Goal: Task Accomplishment & Management: Complete application form

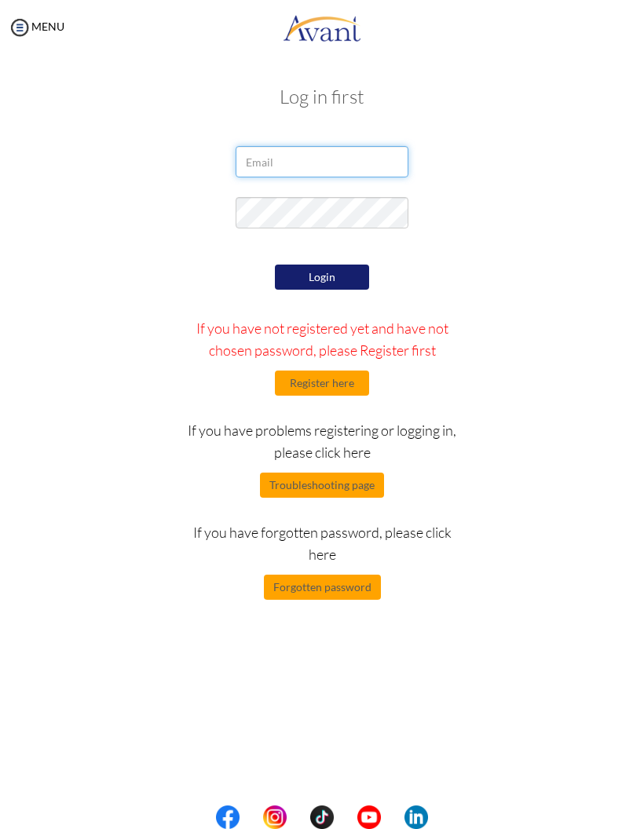
click at [359, 169] on input "email" at bounding box center [322, 161] width 173 height 31
type input "h"
type input "hlengiwe01@gmail.com"
click at [331, 284] on button "Login" at bounding box center [322, 277] width 94 height 25
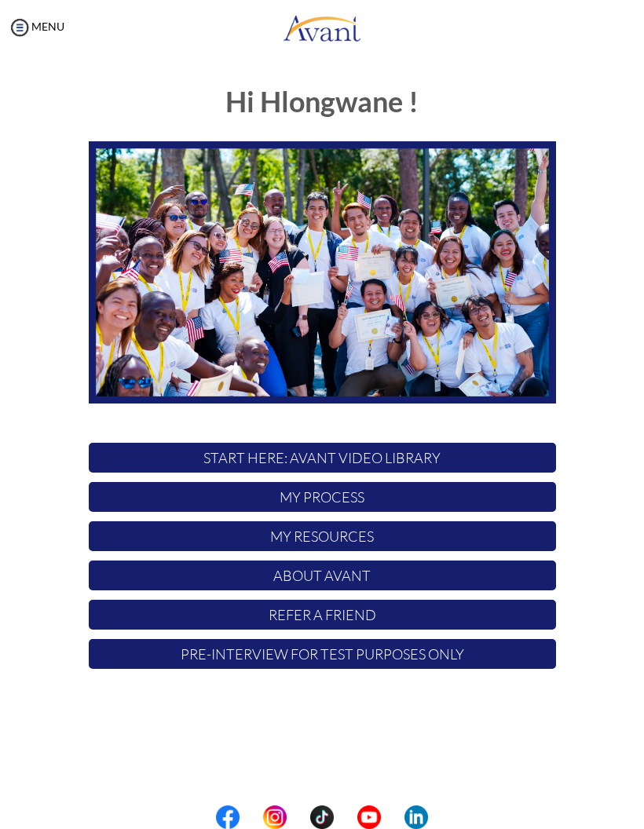
click at [468, 653] on p "Pre-Interview for test purposes only" at bounding box center [322, 654] width 467 height 30
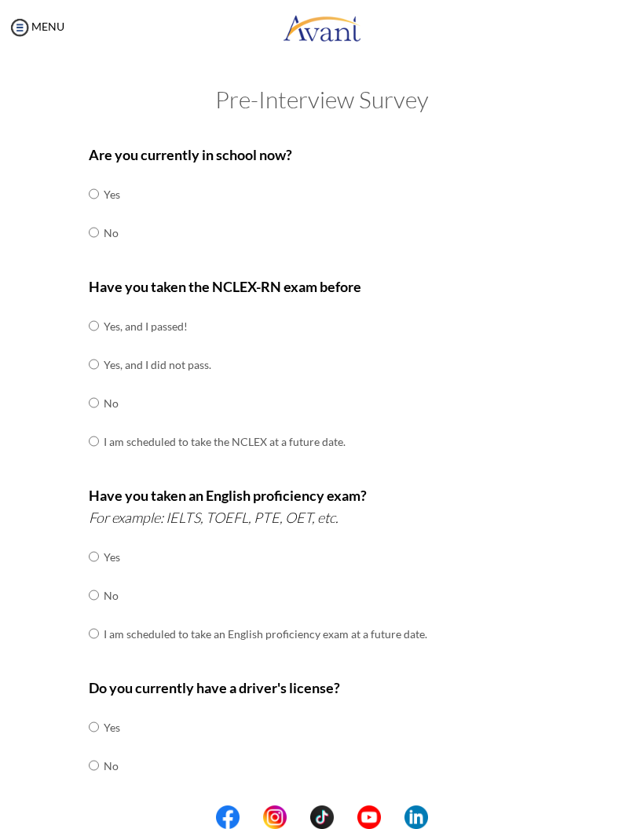
click at [96, 210] on input "radio" at bounding box center [94, 193] width 10 height 31
radio input "true"
click at [122, 393] on td "No" at bounding box center [225, 403] width 242 height 38
click at [99, 342] on input "radio" at bounding box center [94, 325] width 10 height 31
radio input "true"
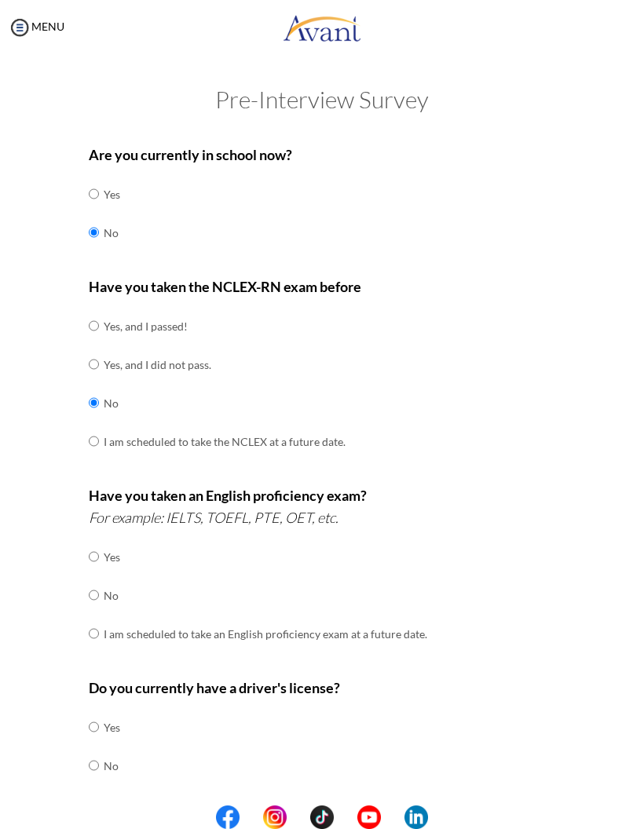
click at [97, 572] on input "radio" at bounding box center [94, 556] width 10 height 31
radio input "true"
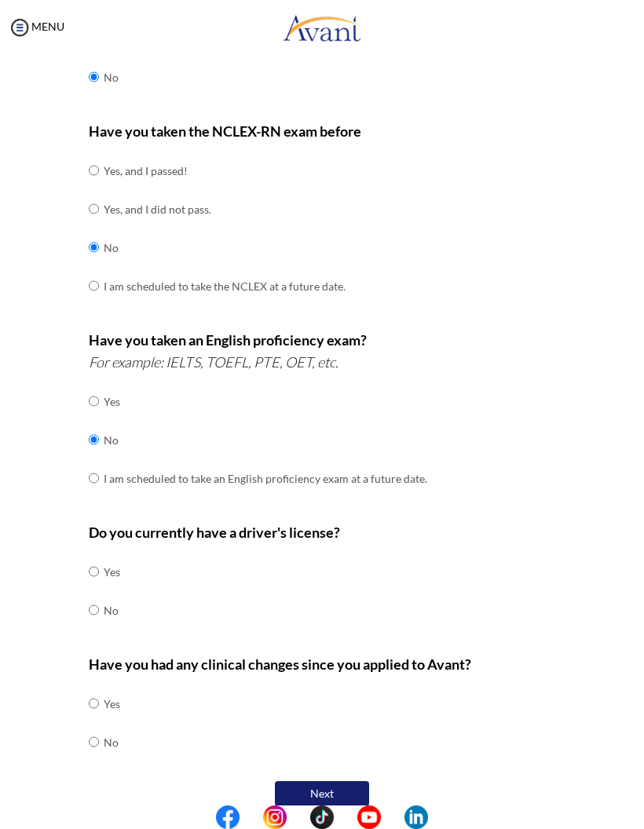
scroll to position [155, 0]
click at [99, 556] on input "radio" at bounding box center [94, 571] width 10 height 31
radio input "true"
click at [99, 712] on input "radio" at bounding box center [94, 703] width 10 height 31
radio input "true"
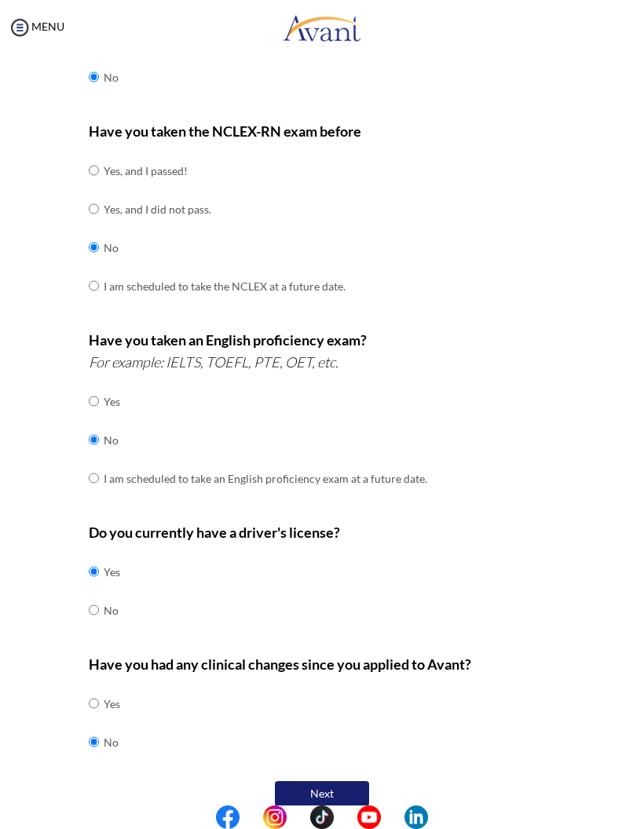
click at [333, 782] on button "Next" at bounding box center [322, 793] width 94 height 25
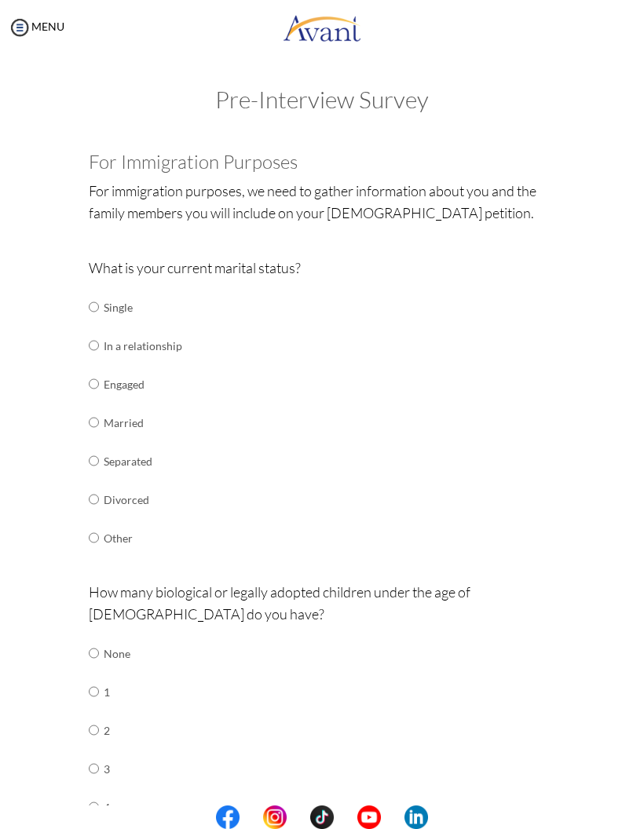
click at [99, 321] on input "radio" at bounding box center [94, 306] width 10 height 31
radio input "true"
click at [127, 641] on td "None" at bounding box center [128, 653] width 48 height 38
click at [99, 639] on input "radio" at bounding box center [94, 653] width 10 height 31
radio input "true"
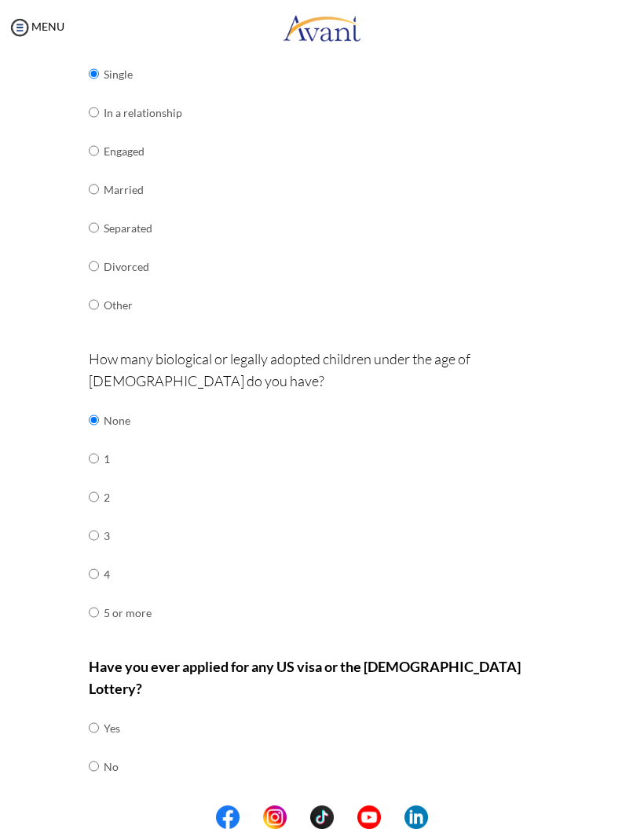
scroll to position [232, 0]
click at [99, 437] on input "radio" at bounding box center [94, 420] width 10 height 31
radio input "true"
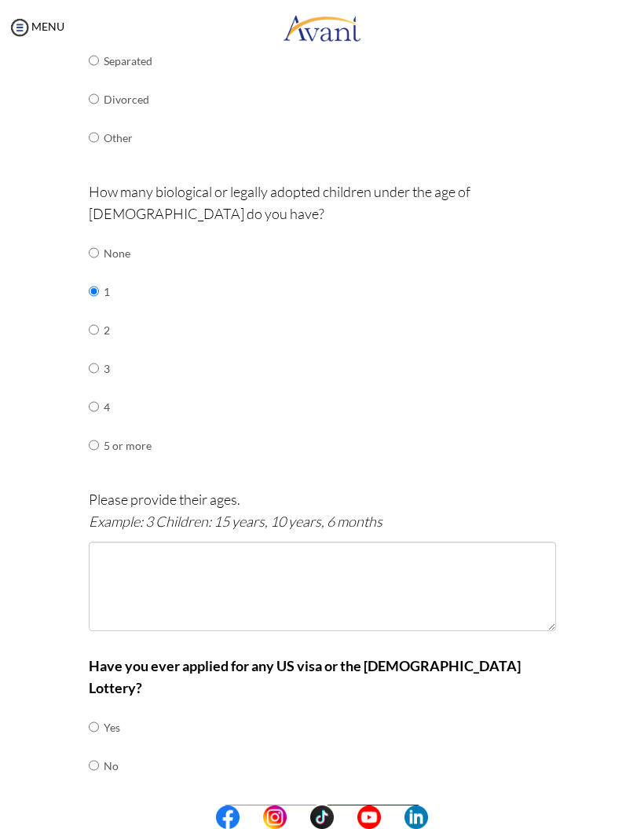
scroll to position [399, 0]
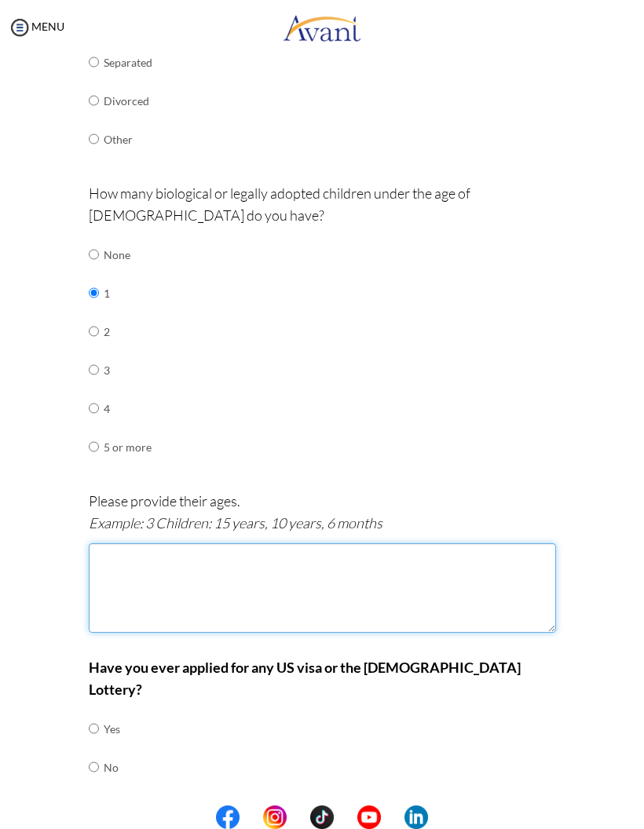
click at [485, 566] on textarea at bounding box center [322, 588] width 467 height 90
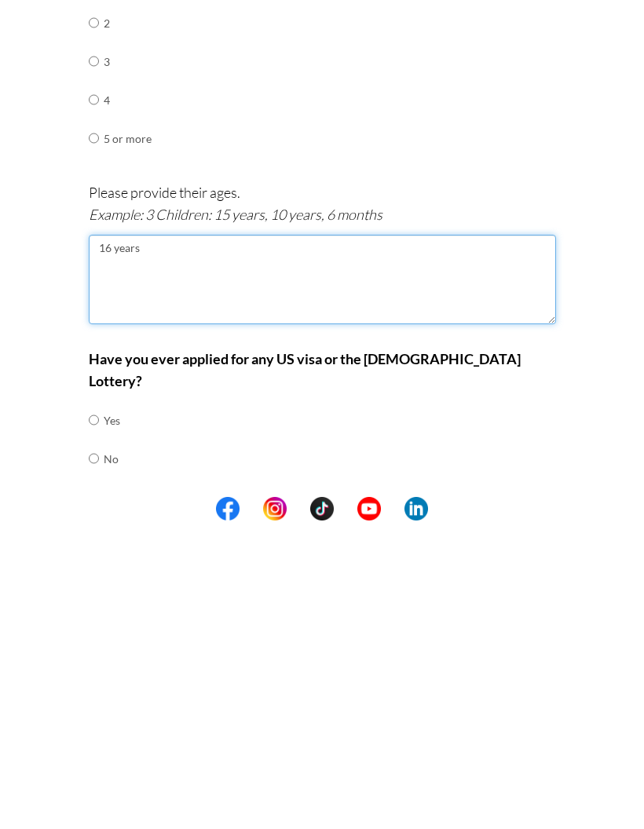
type textarea "16 years"
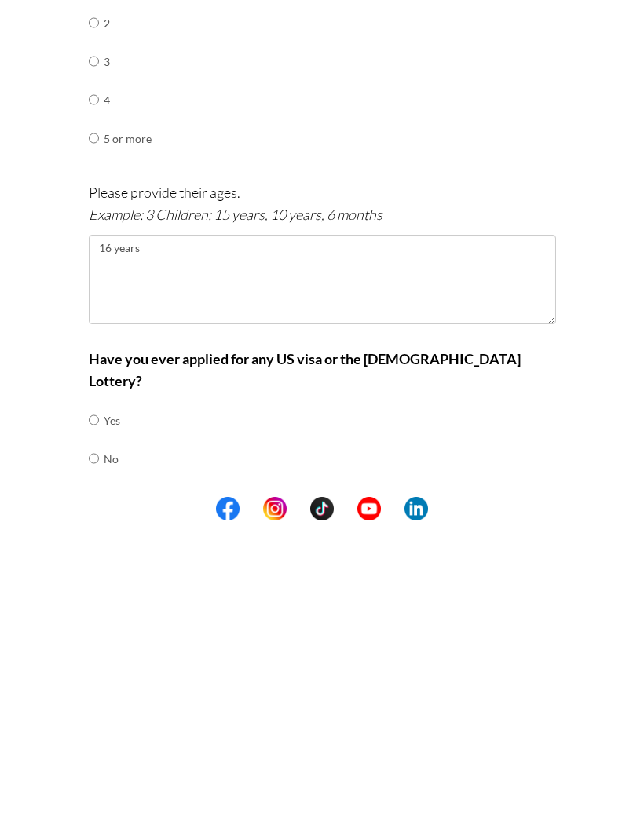
click at [140, 656] on div "Have you ever applied for any US visa or the Green Card Lottery? Yes No" at bounding box center [322, 729] width 467 height 146
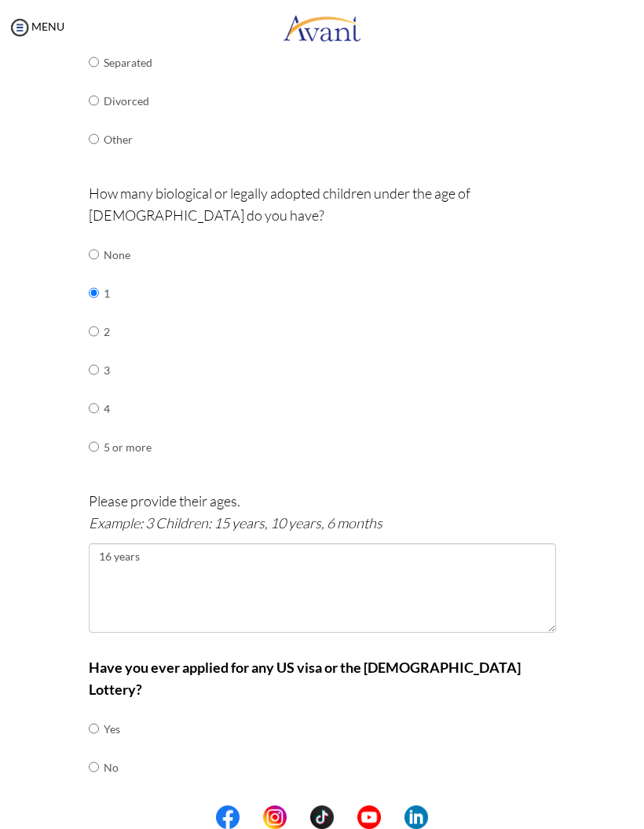
click at [99, 270] on input "radio" at bounding box center [94, 254] width 10 height 31
radio input "true"
click at [96, 270] on input "radio" at bounding box center [94, 254] width 10 height 31
radio input "true"
click at [99, 726] on input "radio" at bounding box center [94, 728] width 10 height 31
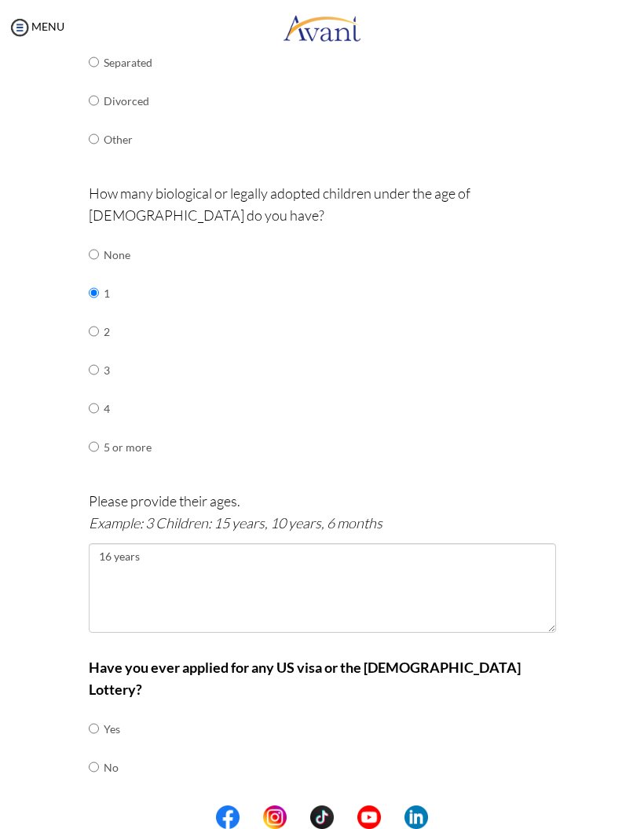
radio input "true"
click at [382, 806] on button "Next" at bounding box center [373, 818] width 94 height 25
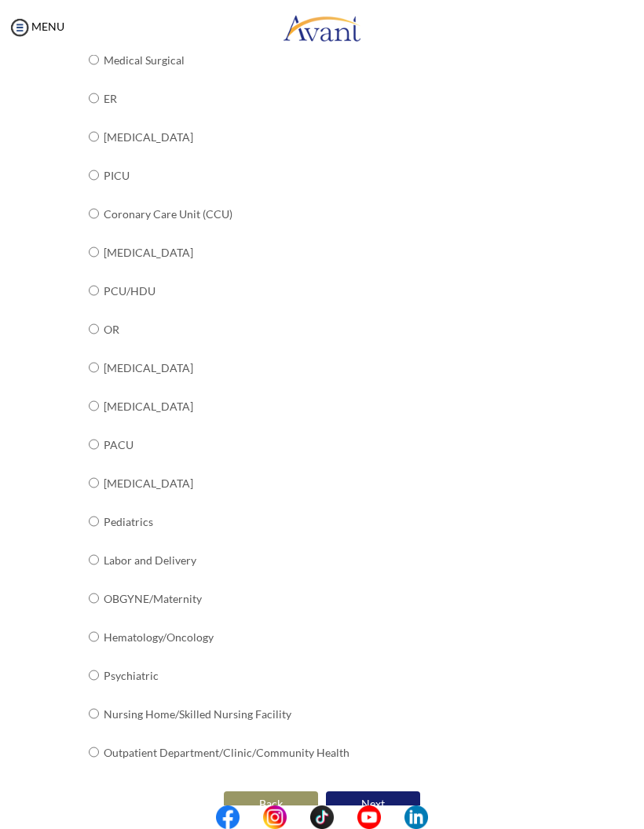
scroll to position [301, 0]
click at [109, 542] on td "Labor and Delivery" at bounding box center [227, 561] width 246 height 38
click at [98, 38] on input "radio" at bounding box center [94, 21] width 10 height 31
radio input "true"
click at [369, 792] on button "Next" at bounding box center [373, 804] width 94 height 25
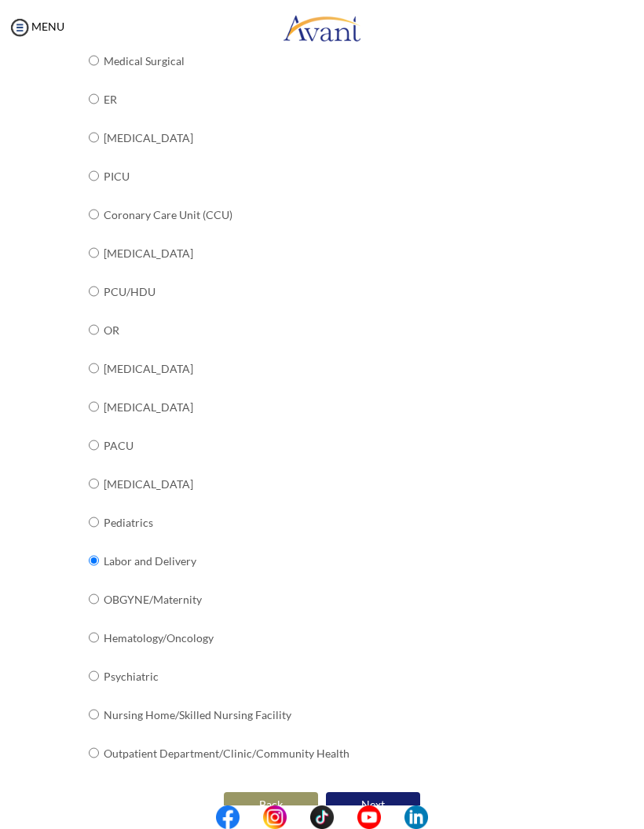
scroll to position [0, 0]
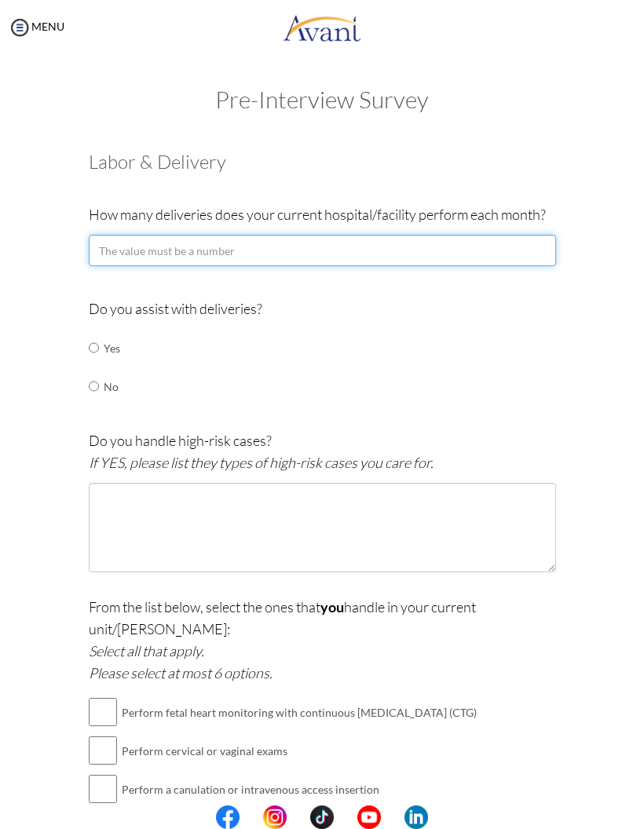
click at [470, 254] on input "number" at bounding box center [322, 250] width 467 height 31
type input "200"
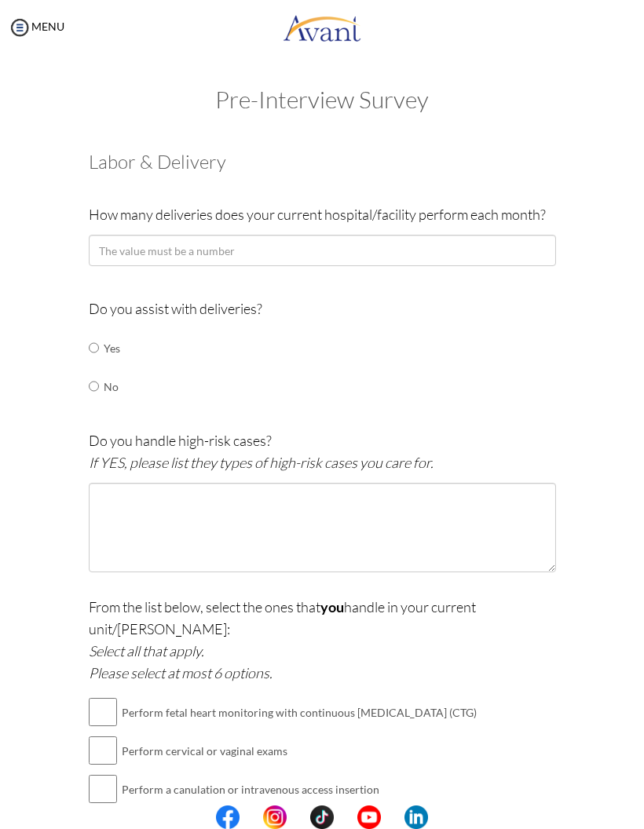
click at [118, 359] on td "Yes" at bounding box center [112, 348] width 16 height 38
click at [97, 353] on input "radio" at bounding box center [94, 347] width 10 height 31
radio input "true"
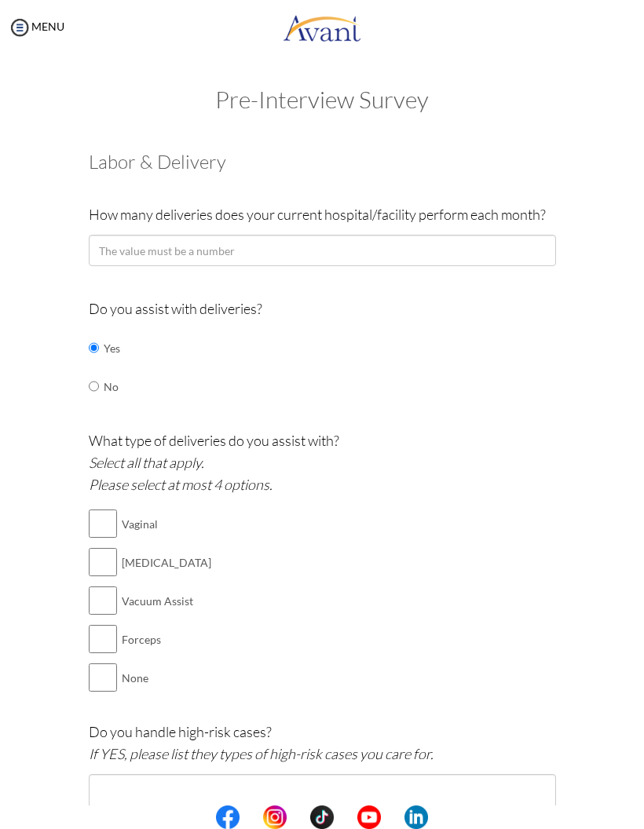
click at [116, 517] on input "checkbox" at bounding box center [103, 523] width 28 height 31
checkbox input "true"
click at [136, 557] on td "[MEDICAL_DATA]" at bounding box center [167, 562] width 90 height 38
click at [133, 565] on td "[MEDICAL_DATA]" at bounding box center [167, 562] width 90 height 38
click at [115, 590] on input "checkbox" at bounding box center [103, 600] width 28 height 31
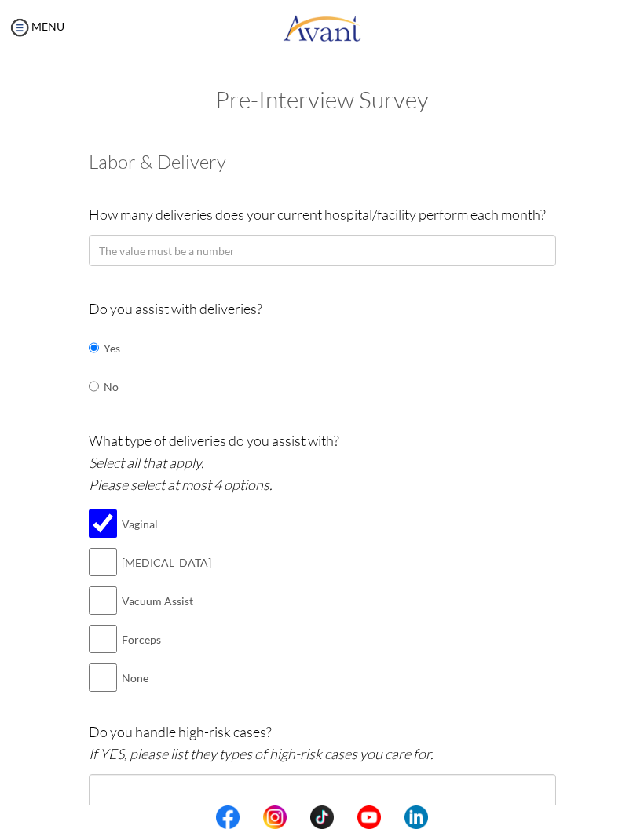
checkbox input "true"
click at [159, 558] on td "[MEDICAL_DATA]" at bounding box center [167, 562] width 90 height 38
click at [145, 552] on td "[MEDICAL_DATA]" at bounding box center [167, 562] width 90 height 38
click at [104, 547] on input "checkbox" at bounding box center [103, 562] width 28 height 31
checkbox input "true"
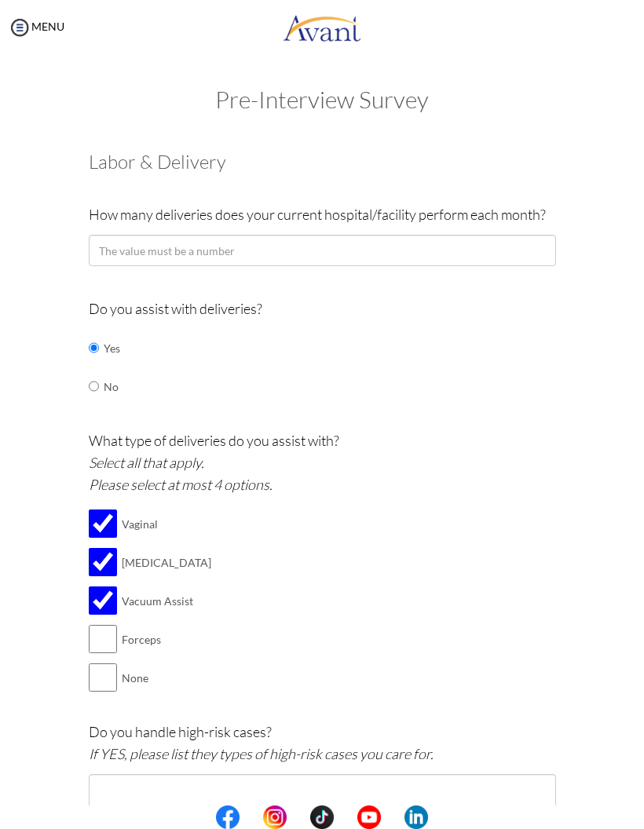
click at [127, 621] on td "Forceps" at bounding box center [167, 639] width 90 height 38
click at [104, 631] on input "checkbox" at bounding box center [103, 638] width 28 height 31
checkbox input "true"
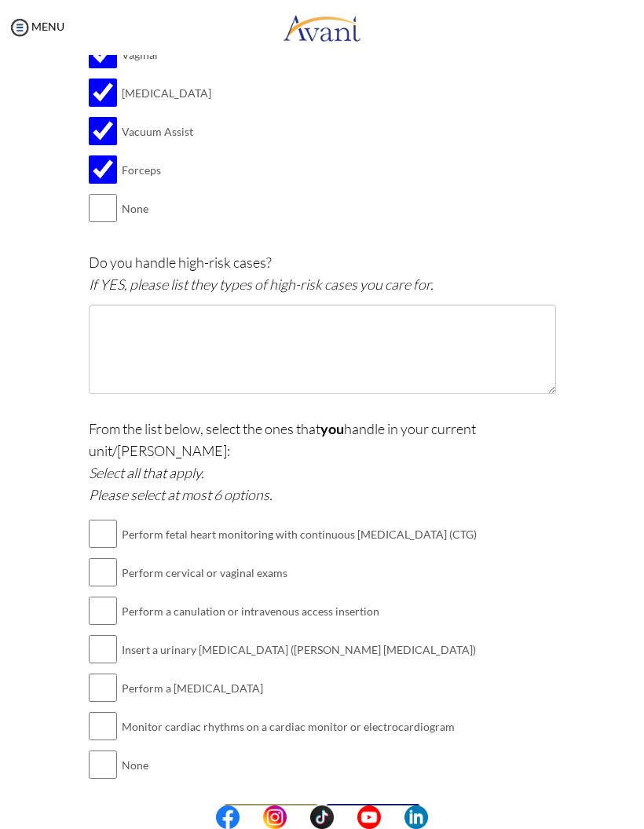
scroll to position [469, 0]
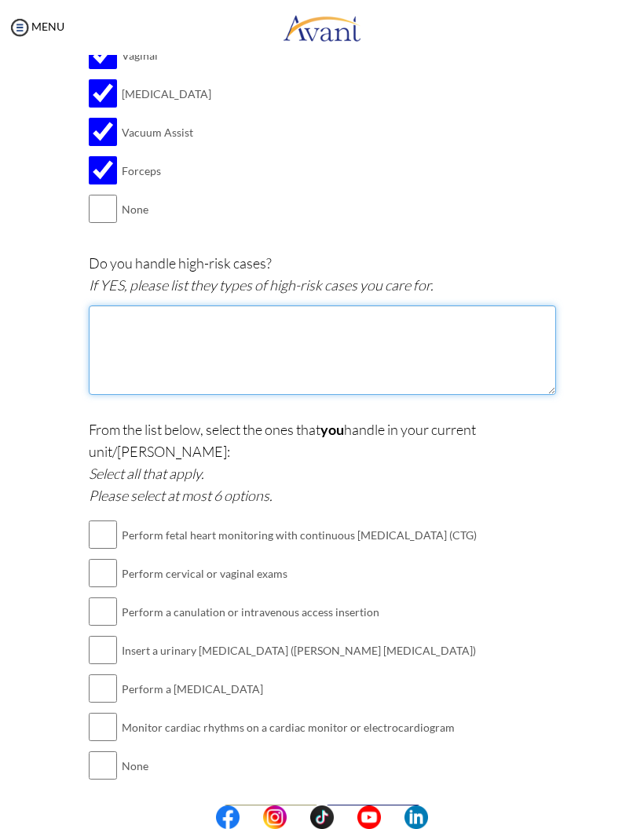
click at [418, 325] on textarea at bounding box center [322, 350] width 467 height 90
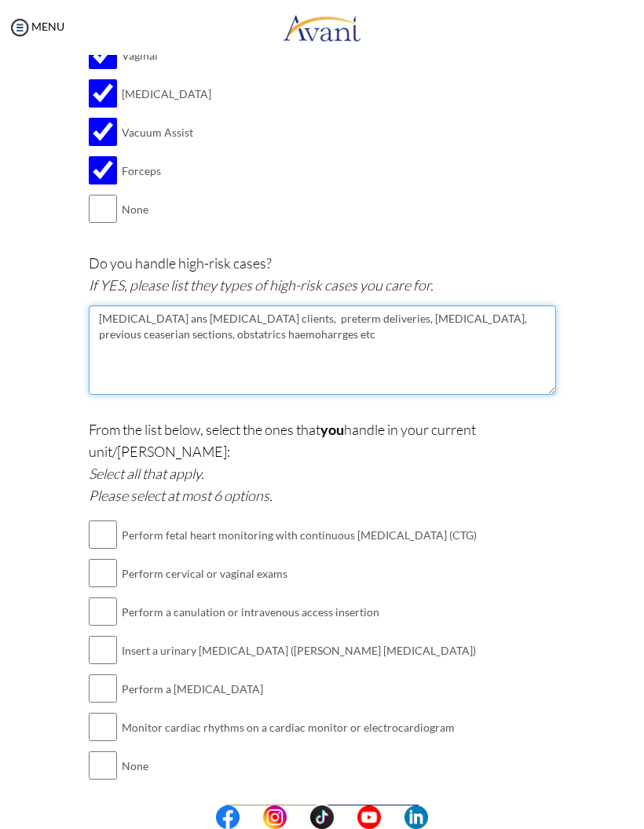
click at [213, 324] on textarea "Diabetes ans High blood pressure clients, preterm deliveries, grand multiparity…" at bounding box center [322, 350] width 467 height 90
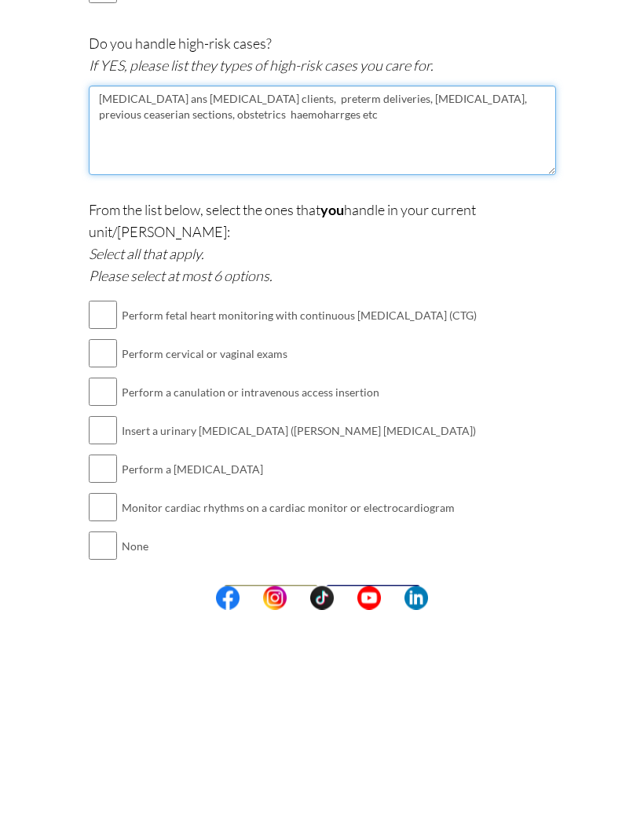
type textarea "Diabetes ans High blood pressure clients, preterm deliveries, grand multiparity…"
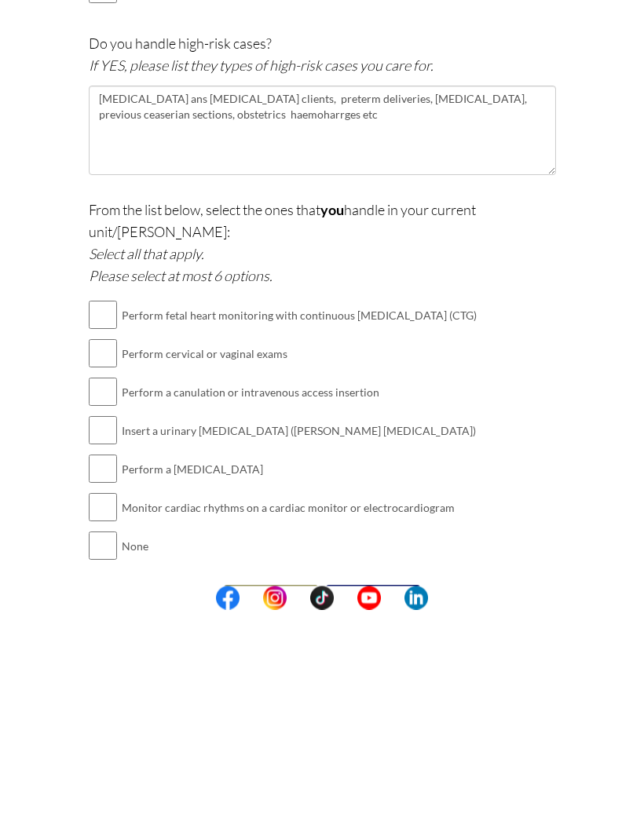
click at [115, 519] on input "checkbox" at bounding box center [103, 534] width 28 height 31
checkbox input "true"
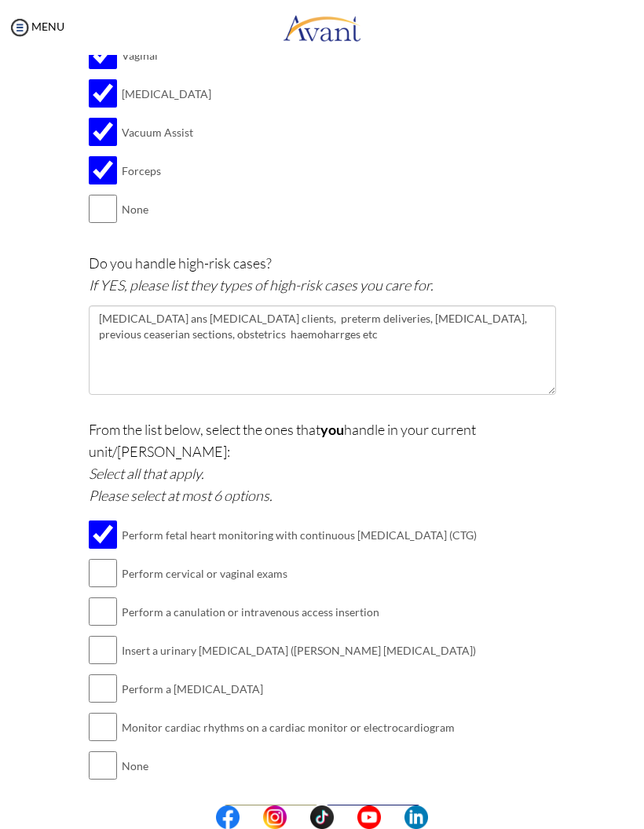
click at [90, 596] on input "checkbox" at bounding box center [103, 611] width 28 height 31
checkbox input "true"
click at [101, 558] on input "checkbox" at bounding box center [103, 573] width 28 height 31
checkbox input "true"
click at [115, 634] on input "checkbox" at bounding box center [103, 649] width 28 height 31
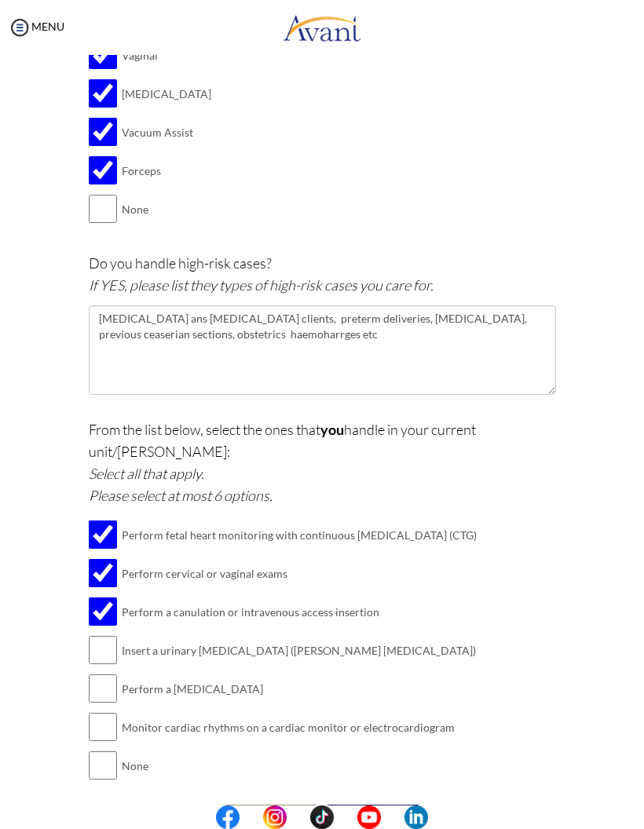
checkbox input "true"
click at [115, 673] on input "checkbox" at bounding box center [103, 688] width 28 height 31
checkbox input "true"
click at [112, 711] on input "checkbox" at bounding box center [103, 726] width 28 height 31
checkbox input "true"
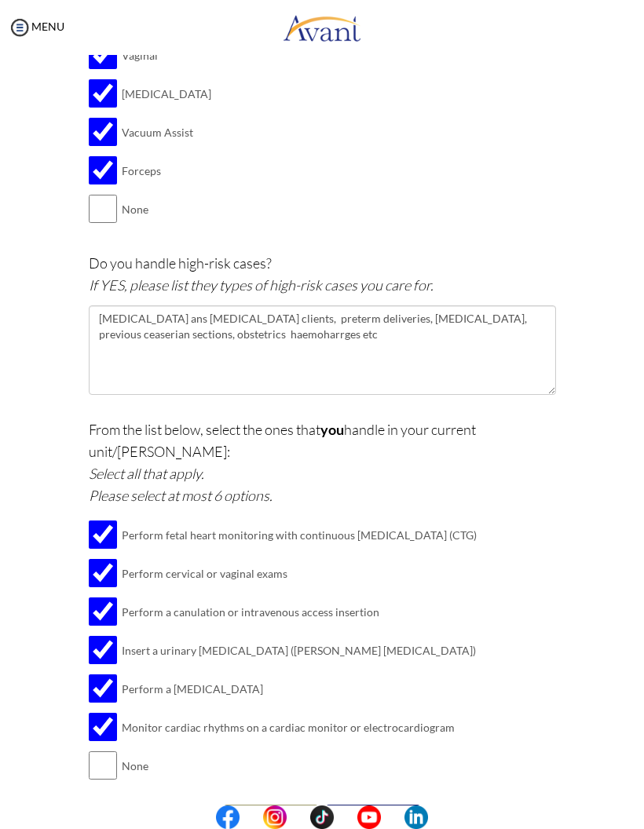
click at [377, 805] on button "Submit" at bounding box center [373, 817] width 94 height 25
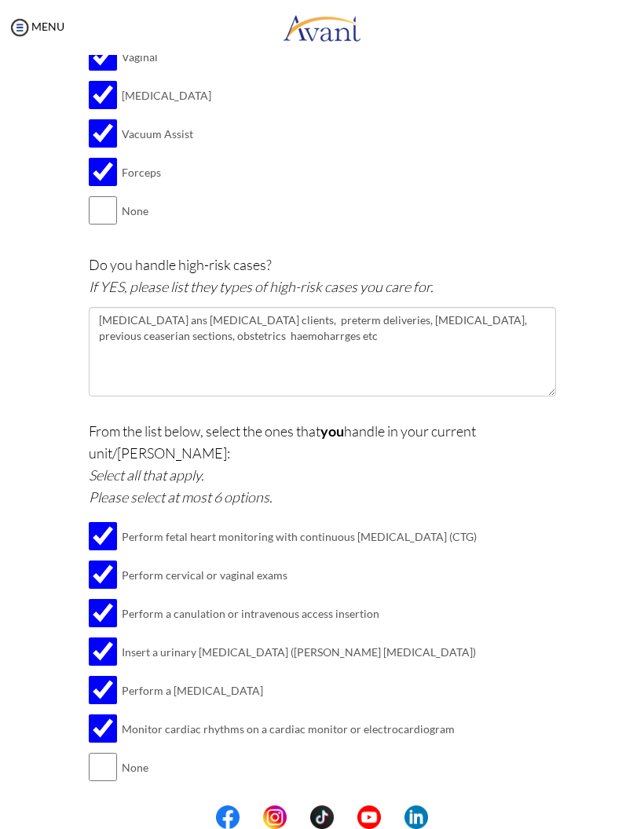
scroll to position [141, 0]
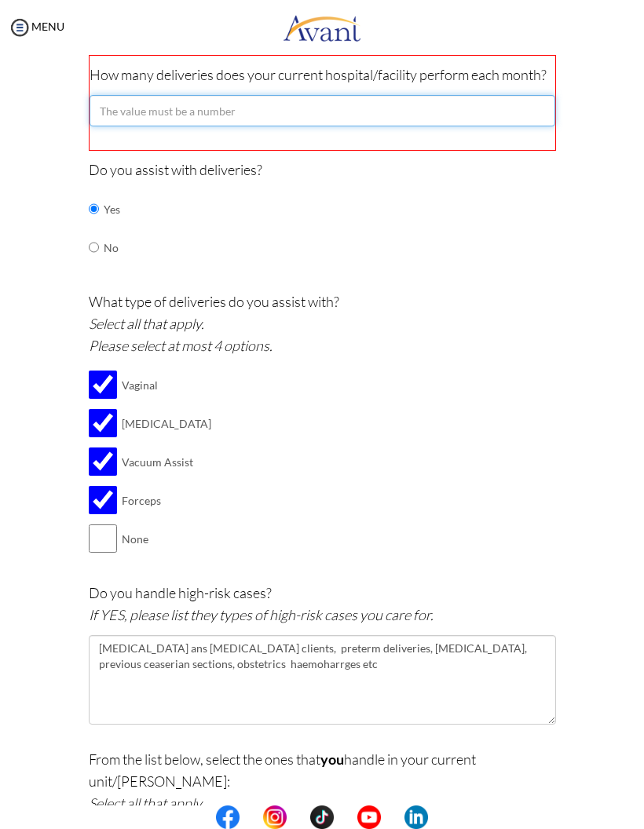
click at [147, 115] on input "number" at bounding box center [323, 110] width 466 height 31
type input "200"
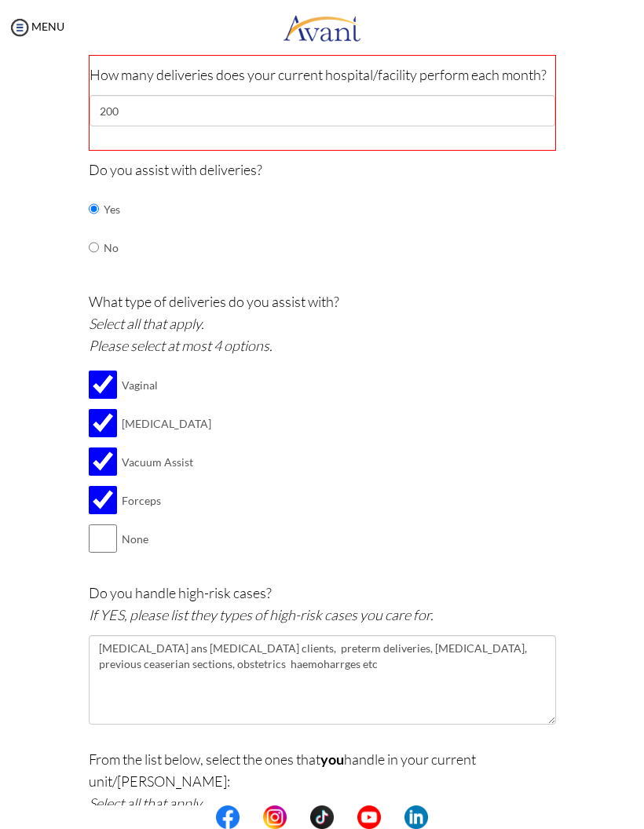
click at [264, 422] on div "What type of deliveries do you assist with? Select all that apply. Please selec…" at bounding box center [322, 432] width 467 height 283
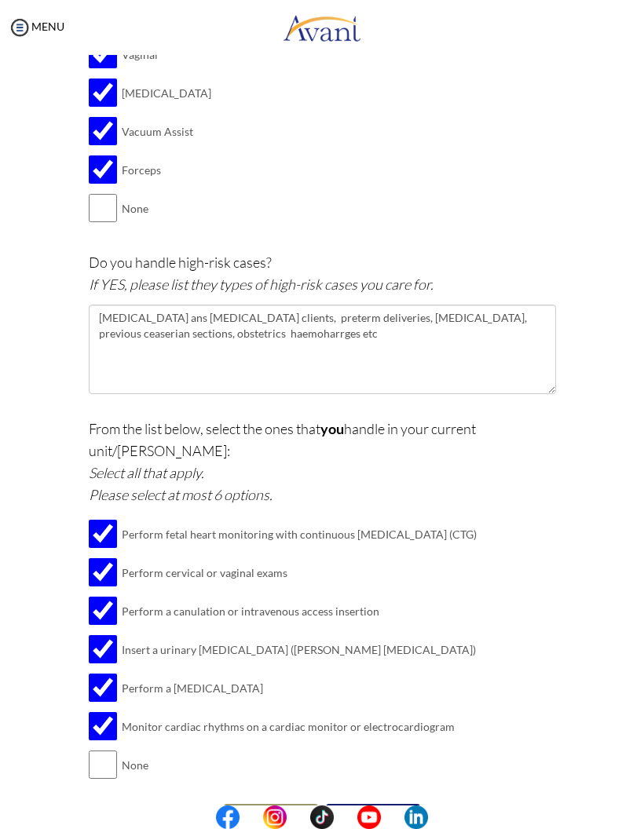
scroll to position [470, 0]
click at [373, 805] on button "Submit" at bounding box center [373, 817] width 94 height 25
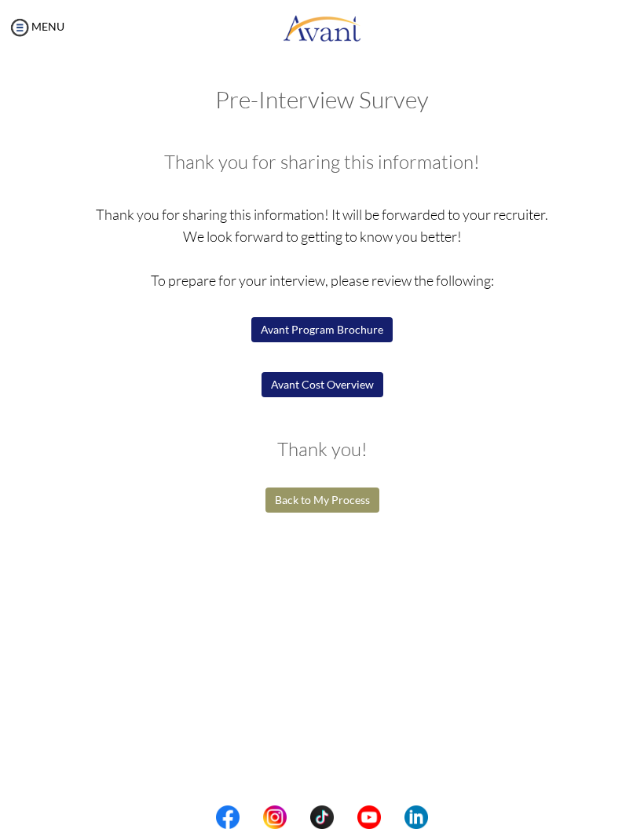
click at [316, 501] on button "Back to My Process" at bounding box center [322, 500] width 114 height 25
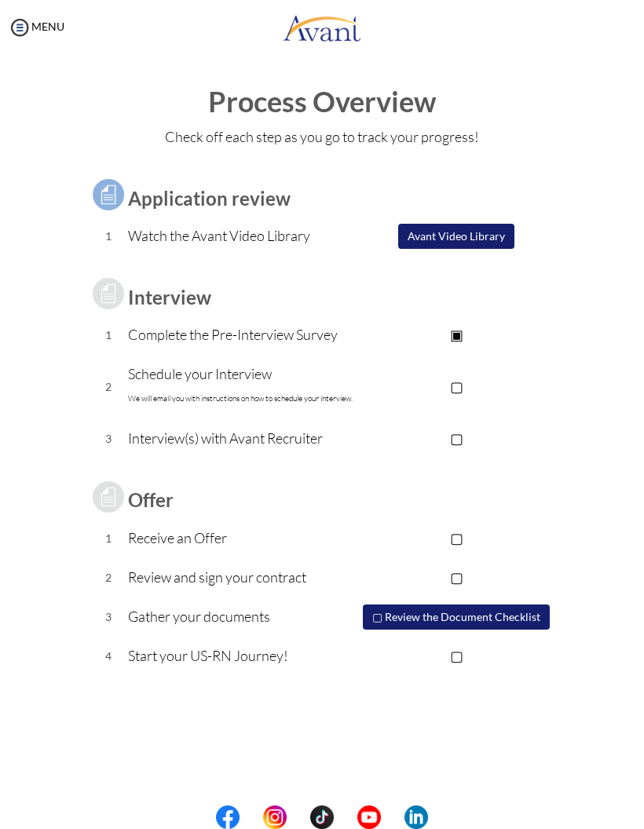
click at [163, 385] on p "Schedule your Interview We will email you with instructions on how to schedule …" at bounding box center [242, 386] width 229 height 47
click at [26, 33] on img at bounding box center [20, 28] width 24 height 24
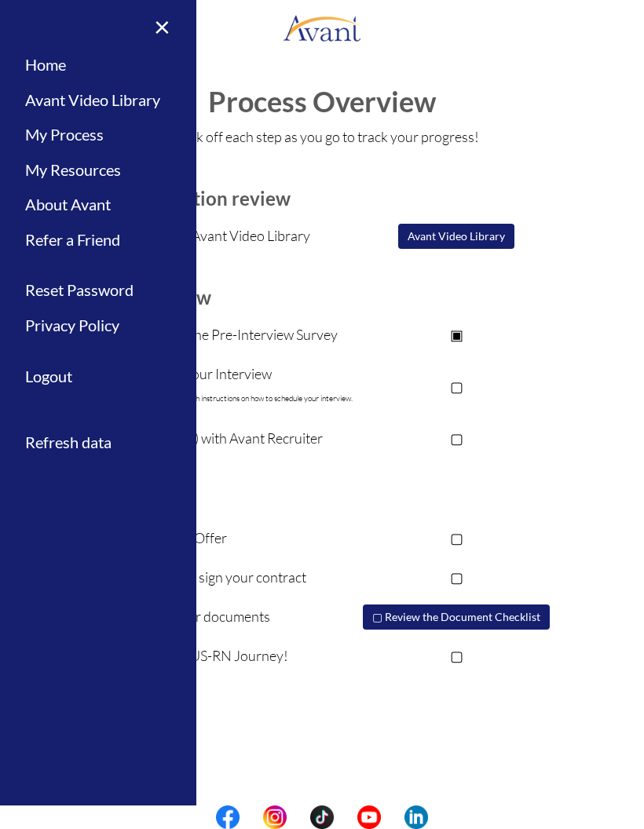
click at [51, 135] on link "My Process" at bounding box center [98, 134] width 196 height 35
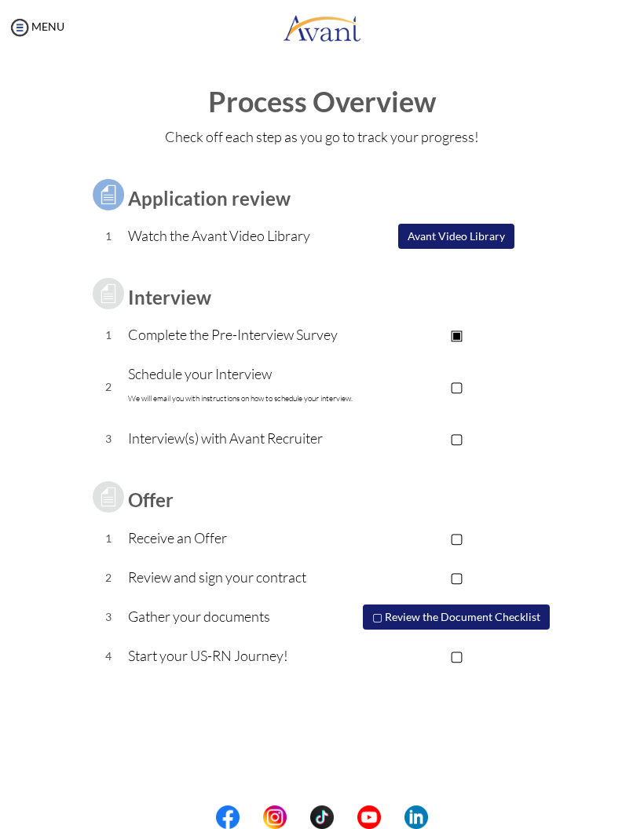
click at [457, 385] on p "▢" at bounding box center [456, 386] width 199 height 22
click at [454, 386] on p "▣" at bounding box center [456, 386] width 199 height 22
click at [20, 25] on img at bounding box center [20, 28] width 24 height 24
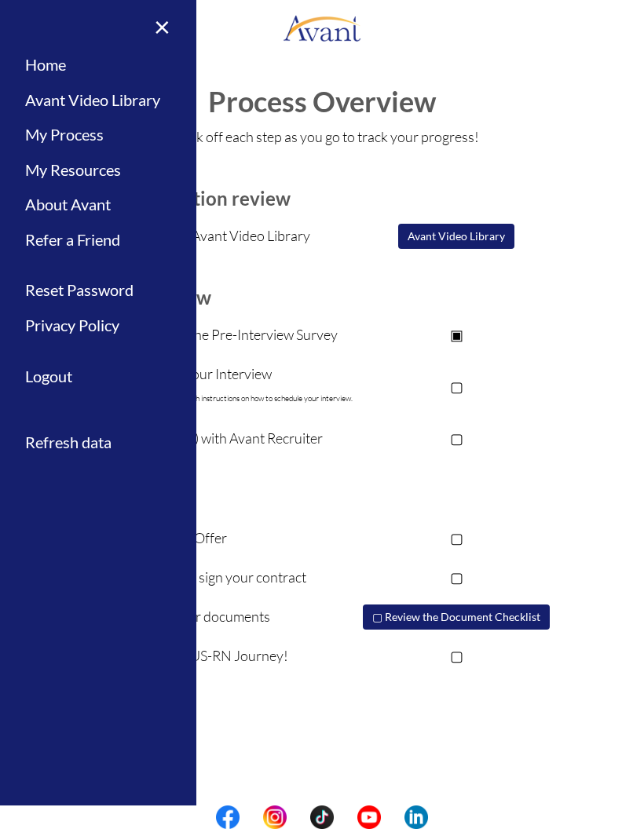
click at [52, 163] on link "My Resources" at bounding box center [98, 169] width 196 height 35
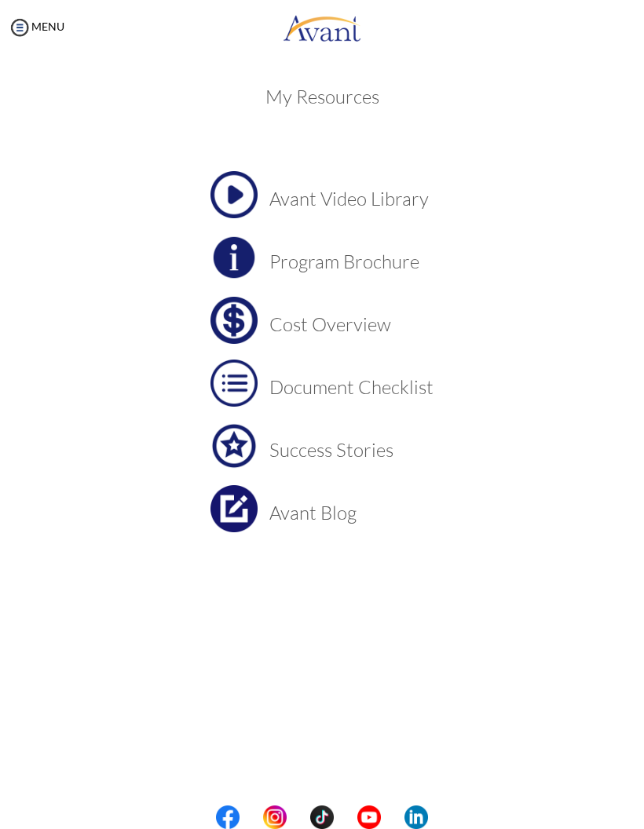
click at [27, 29] on img at bounding box center [20, 28] width 24 height 24
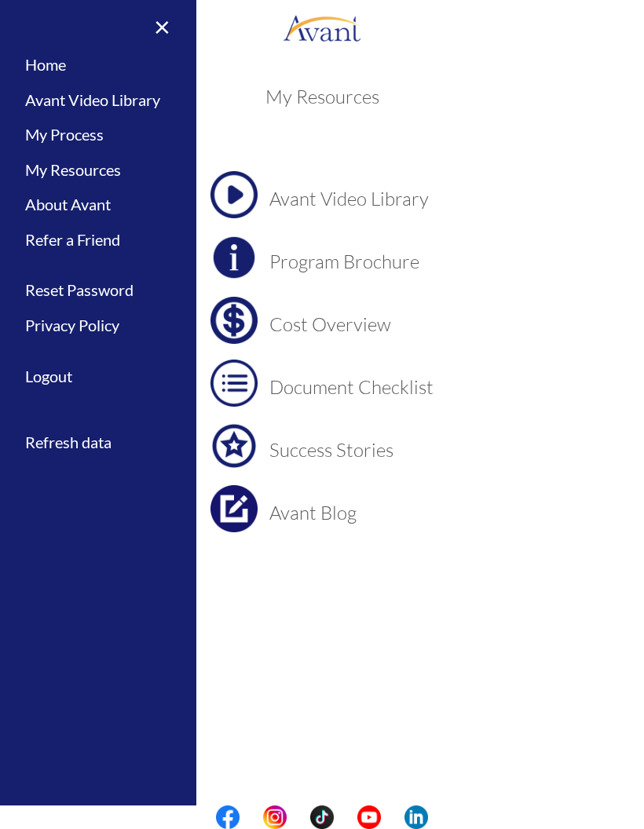
click at [80, 440] on link "Refresh data" at bounding box center [98, 442] width 196 height 35
